Goal: Task Accomplishment & Management: Use online tool/utility

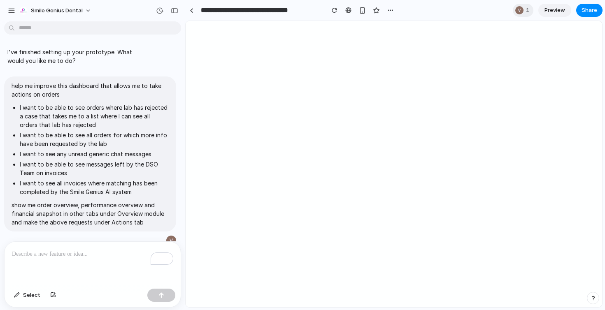
click at [5, 9] on div "Smile Genius Dental" at bounding box center [92, 10] width 185 height 20
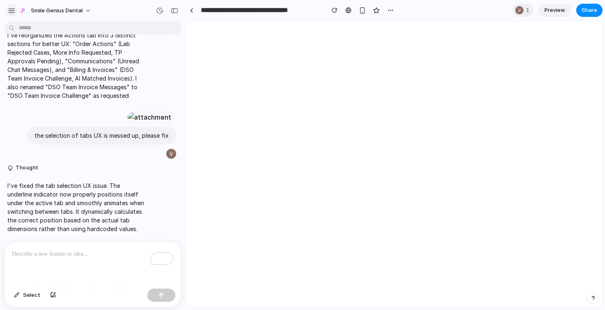
click at [7, 9] on button "button" at bounding box center [11, 11] width 12 height 12
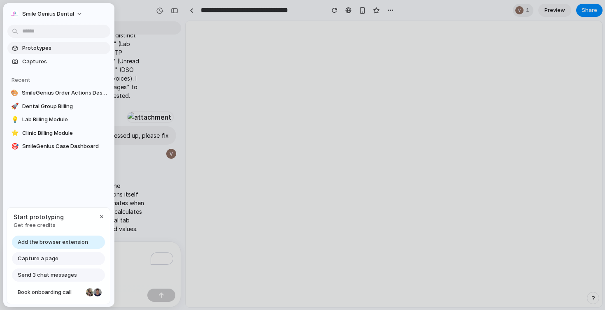
click at [30, 44] on span "Prototypes" at bounding box center [64, 48] width 85 height 8
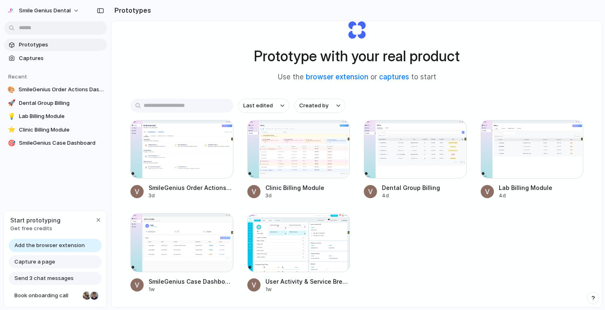
scroll to position [65, 0]
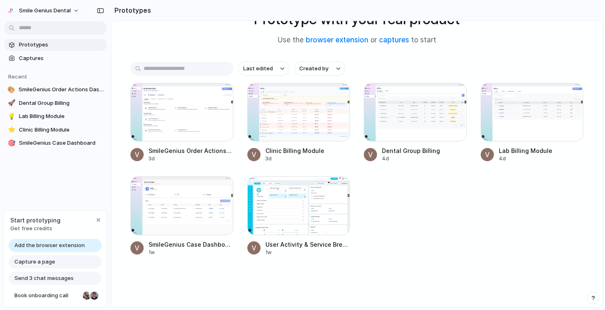
click at [44, 226] on span "Get free credits" at bounding box center [35, 229] width 50 height 8
click at [20, 60] on span "Captures" at bounding box center [61, 58] width 85 height 8
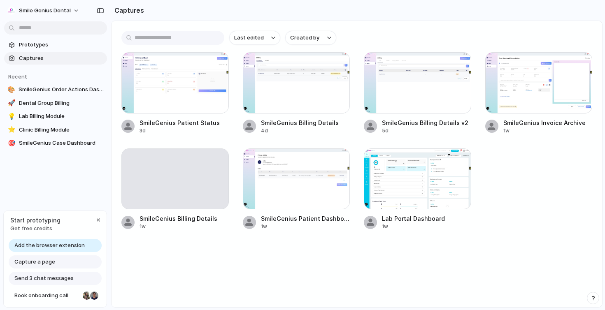
click at [33, 265] on span "Capture a page" at bounding box center [34, 262] width 41 height 8
click at [37, 259] on span "Capture a page" at bounding box center [34, 262] width 41 height 8
click at [37, 260] on span "Capture a page" at bounding box center [34, 262] width 41 height 8
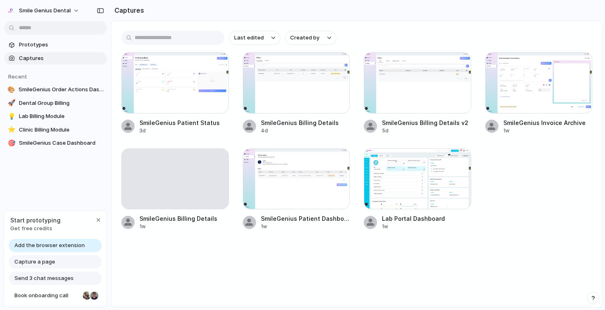
click at [37, 259] on span "Capture a page" at bounding box center [34, 262] width 41 height 8
click at [50, 246] on span "Add the browser extension" at bounding box center [49, 246] width 70 height 8
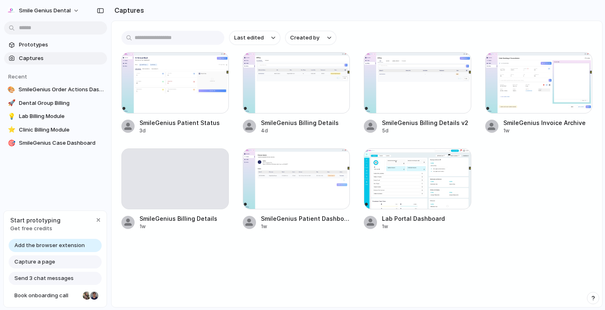
click at [50, 246] on span "Add the browser extension" at bounding box center [49, 246] width 70 height 8
click at [86, 246] on div "Add the browser extension" at bounding box center [55, 245] width 93 height 13
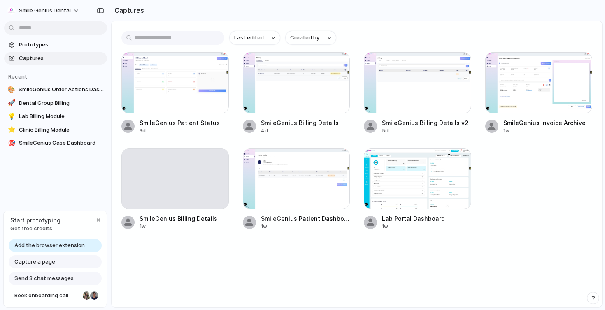
click at [86, 246] on div "Add the browser extension" at bounding box center [55, 245] width 93 height 13
click at [31, 275] on span "Send 3 chat messages" at bounding box center [43, 279] width 59 height 8
click at [61, 241] on div "Add the browser extension" at bounding box center [55, 245] width 93 height 13
click at [48, 268] on div "Capture a page" at bounding box center [55, 262] width 93 height 13
click at [47, 179] on div "Prototypes Captures Recent 🎨 SmileGenius Order Actions Dashboard 🚀 Dental Group…" at bounding box center [55, 128] width 111 height 257
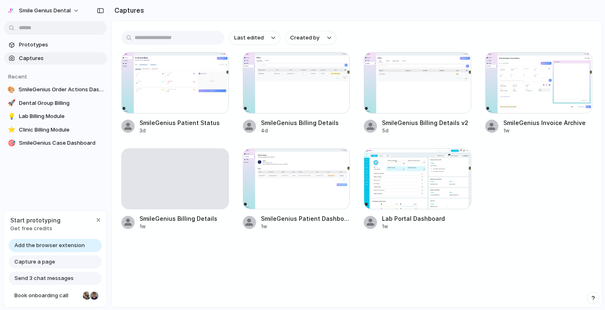
click at [53, 261] on span "Capture a page" at bounding box center [34, 262] width 41 height 8
click at [49, 40] on link "Prototypes" at bounding box center [55, 45] width 103 height 12
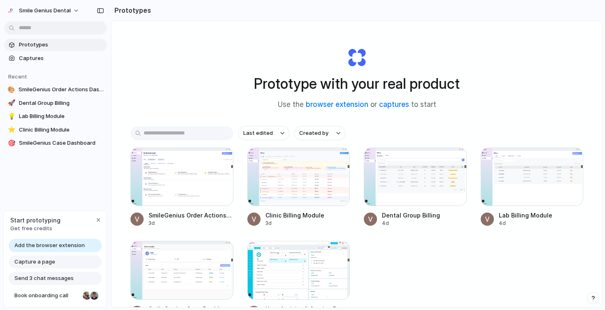
click at [58, 222] on div "Start prototyping Get free credits" at bounding box center [55, 224] width 103 height 27
click at [47, 231] on span "Get free credits" at bounding box center [35, 229] width 50 height 8
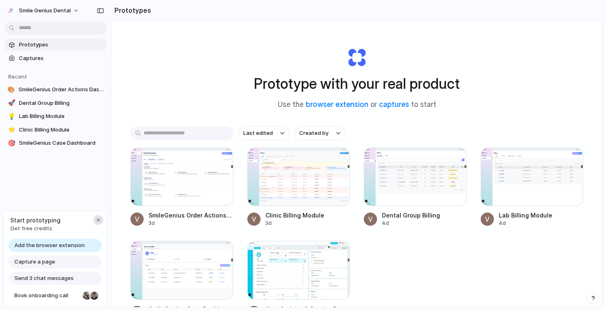
click at [96, 217] on div "button" at bounding box center [98, 220] width 7 height 7
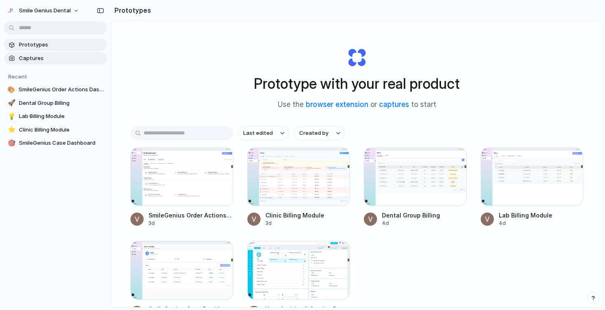
click at [49, 61] on span "Captures" at bounding box center [61, 58] width 85 height 8
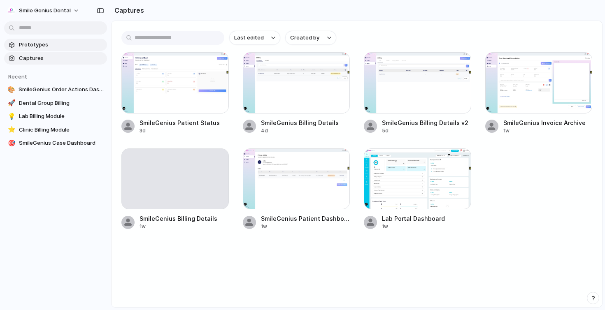
click at [51, 42] on span "Prototypes" at bounding box center [61, 45] width 85 height 8
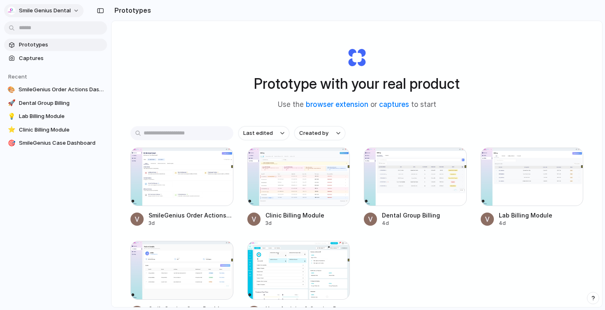
click at [65, 15] on button "Smile Genius Dental" at bounding box center [43, 10] width 79 height 13
click at [50, 27] on li "Settings" at bounding box center [40, 29] width 68 height 13
click at [394, 107] on link "captures" at bounding box center [394, 104] width 30 height 8
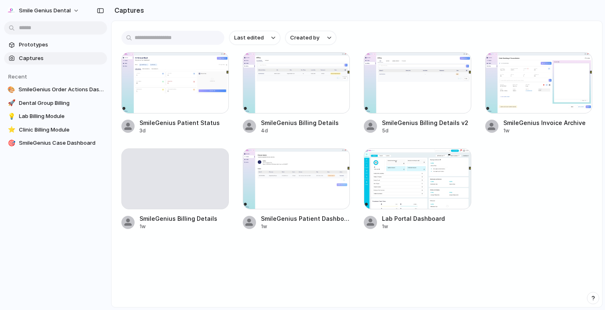
click at [215, 40] on input "text" at bounding box center [172, 38] width 103 height 14
click at [185, 39] on input "text" at bounding box center [172, 38] width 103 height 14
click at [75, 11] on button "Smile Genius Dental" at bounding box center [43, 10] width 79 height 13
click at [84, 258] on div "Settings Invite members Change theme Sign out" at bounding box center [302, 155] width 605 height 310
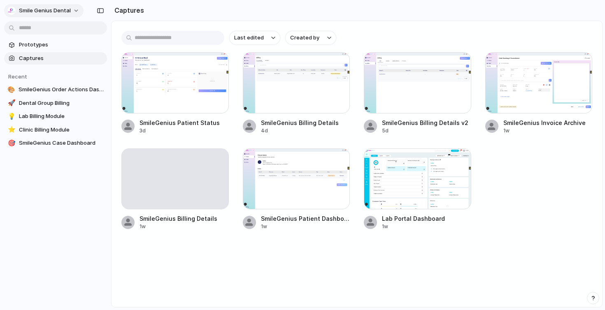
click at [46, 12] on span "Smile Genius Dental" at bounding box center [45, 11] width 52 height 8
click at [46, 12] on div "Settings Invite members Change theme Sign out" at bounding box center [302, 155] width 605 height 310
click at [99, 144] on body "Smile Genius Dental Prototypes Captures Recent 🎨 SmileGenius Order Actions Dash…" at bounding box center [302, 155] width 605 height 310
click at [51, 159] on div "Open in new tab Copy link Delete" at bounding box center [302, 155] width 605 height 310
click at [51, 6] on button "Smile Genius Dental" at bounding box center [43, 10] width 79 height 13
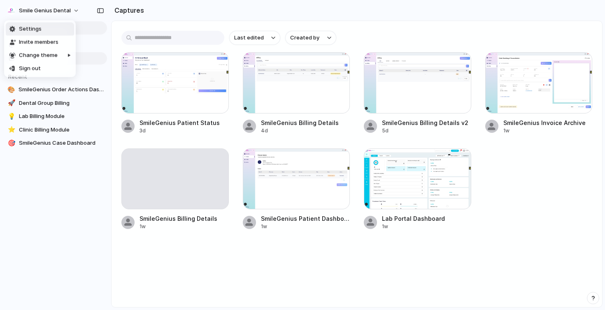
click at [26, 27] on span "Settings" at bounding box center [30, 29] width 23 height 8
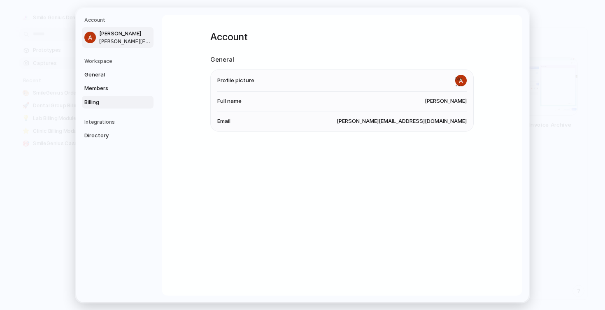
click at [94, 105] on span "Billing" at bounding box center [110, 102] width 53 height 8
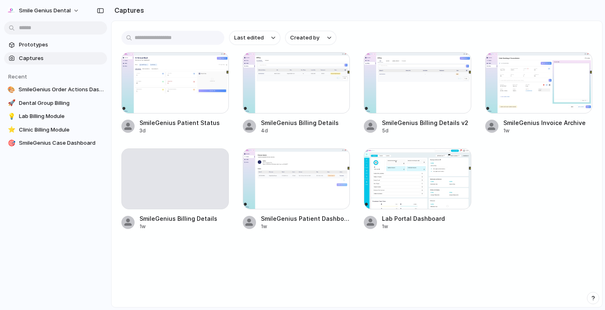
click at [67, 60] on span "Captures" at bounding box center [61, 58] width 85 height 8
click at [65, 60] on span "Captures" at bounding box center [61, 58] width 85 height 8
click at [59, 51] on section "Prototypes Captures" at bounding box center [55, 51] width 111 height 28
click at [31, 45] on span "Prototypes" at bounding box center [61, 45] width 85 height 8
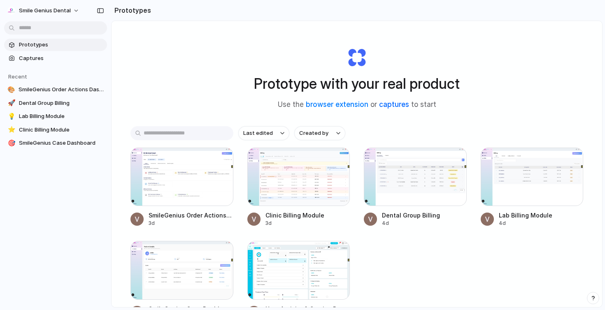
click at [395, 106] on link "captures" at bounding box center [394, 104] width 30 height 8
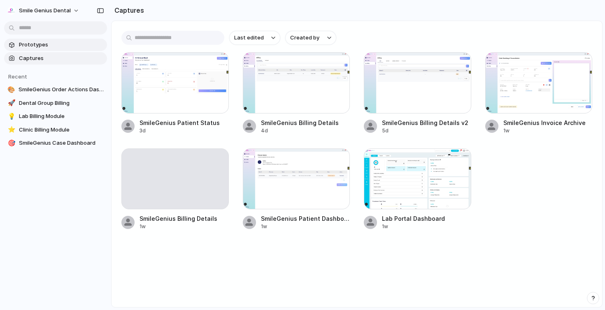
click at [41, 42] on span "Prototypes" at bounding box center [61, 45] width 85 height 8
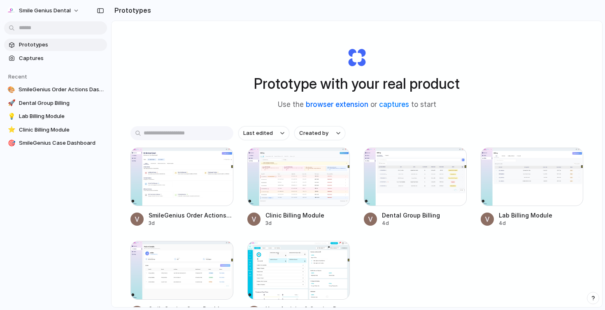
click at [326, 106] on link "browser extension" at bounding box center [337, 104] width 63 height 8
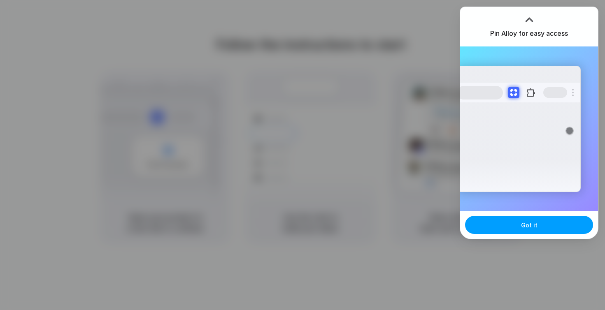
click at [499, 230] on button "Got it" at bounding box center [529, 225] width 128 height 18
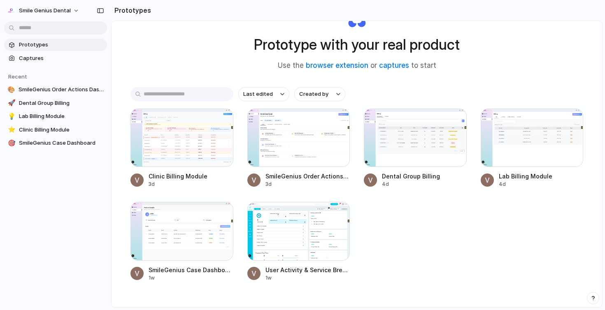
scroll to position [40, 0]
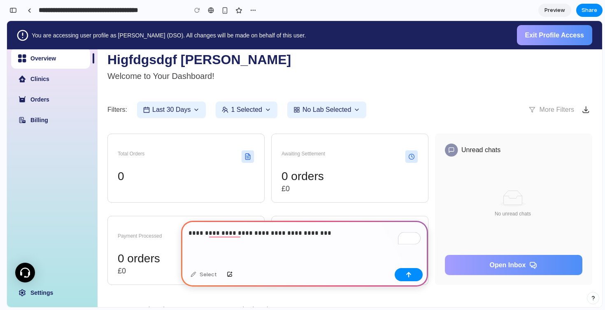
click at [224, 233] on p "**********" at bounding box center [305, 234] width 232 height 10
click at [408, 276] on div "button" at bounding box center [409, 275] width 6 height 6
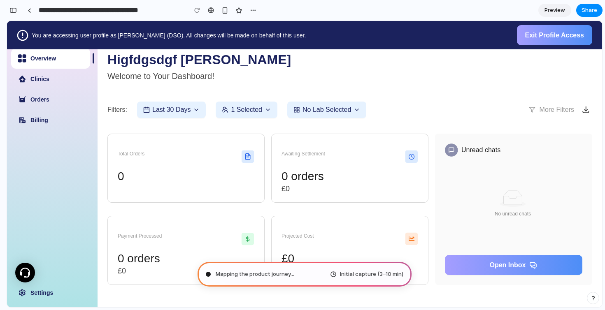
type input "**********"
